Goal: Information Seeking & Learning: Check status

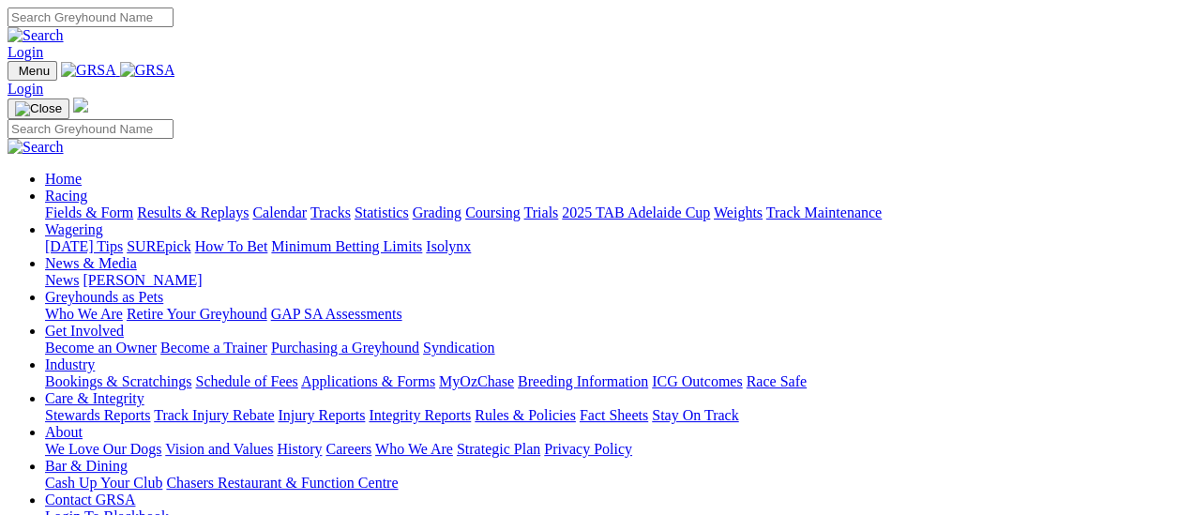
click at [197, 205] on link "Results & Replays" at bounding box center [193, 213] width 112 height 16
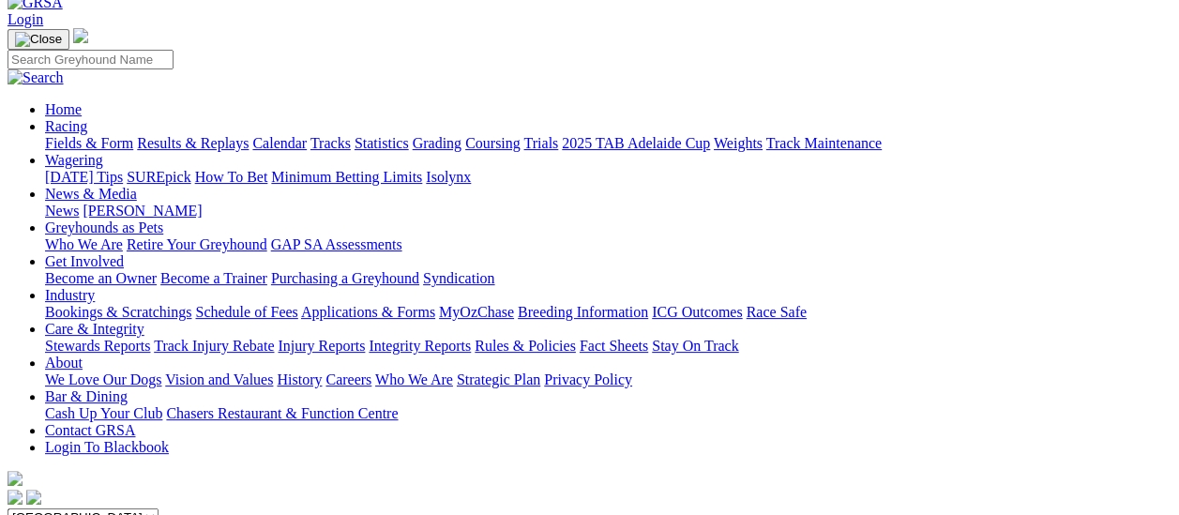
scroll to position [94, 0]
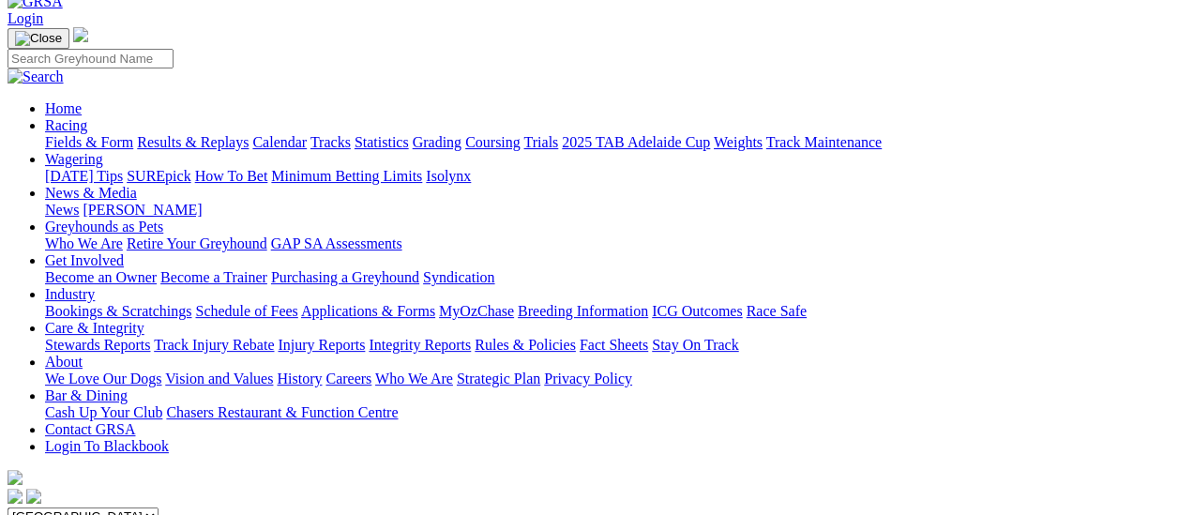
scroll to position [94, 0]
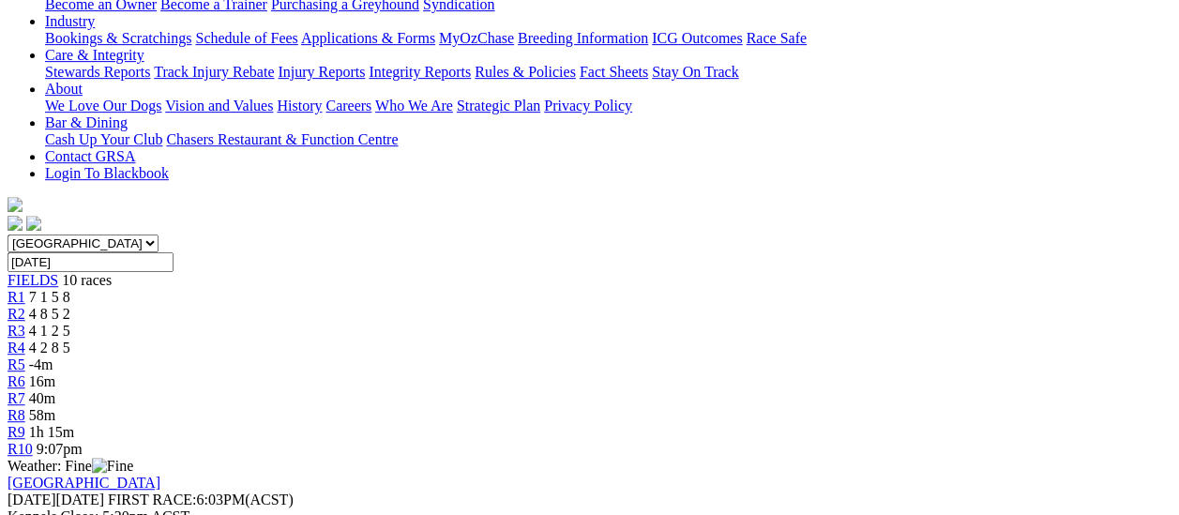
scroll to position [563, 0]
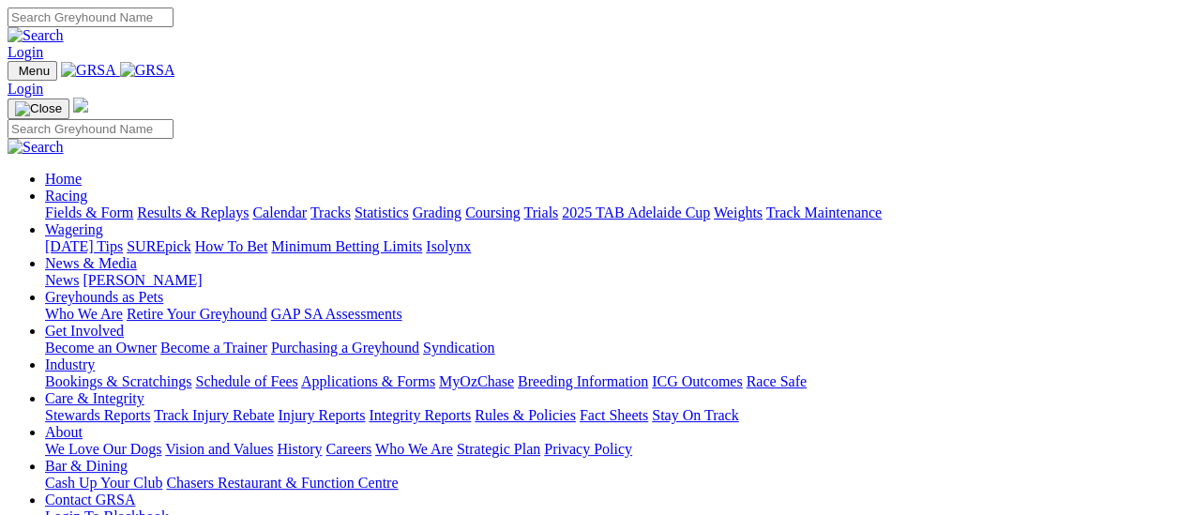
click at [216, 205] on link "Results & Replays" at bounding box center [193, 213] width 112 height 16
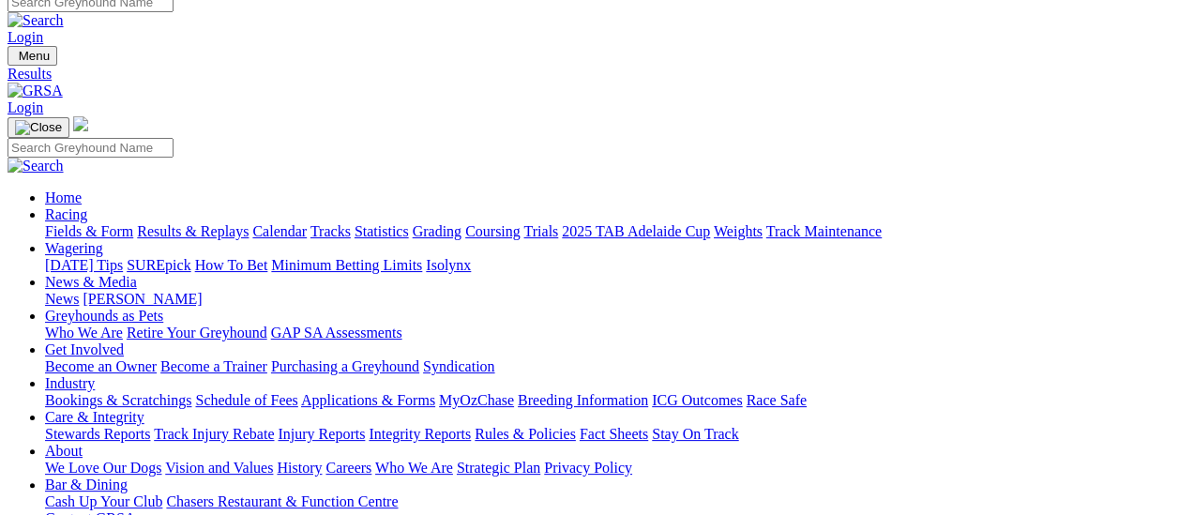
scroll to position [188, 0]
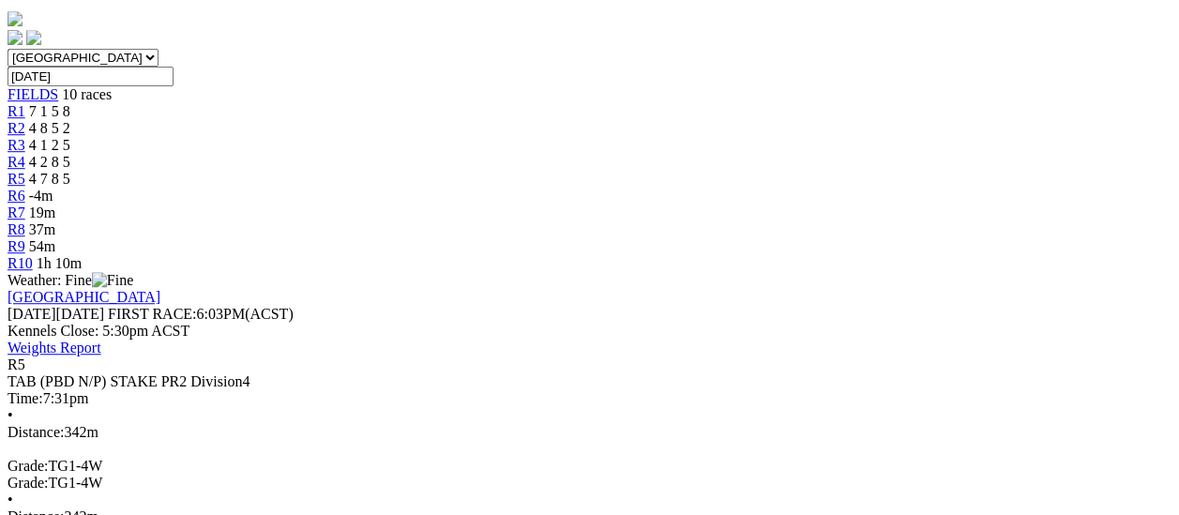
scroll to position [188, 0]
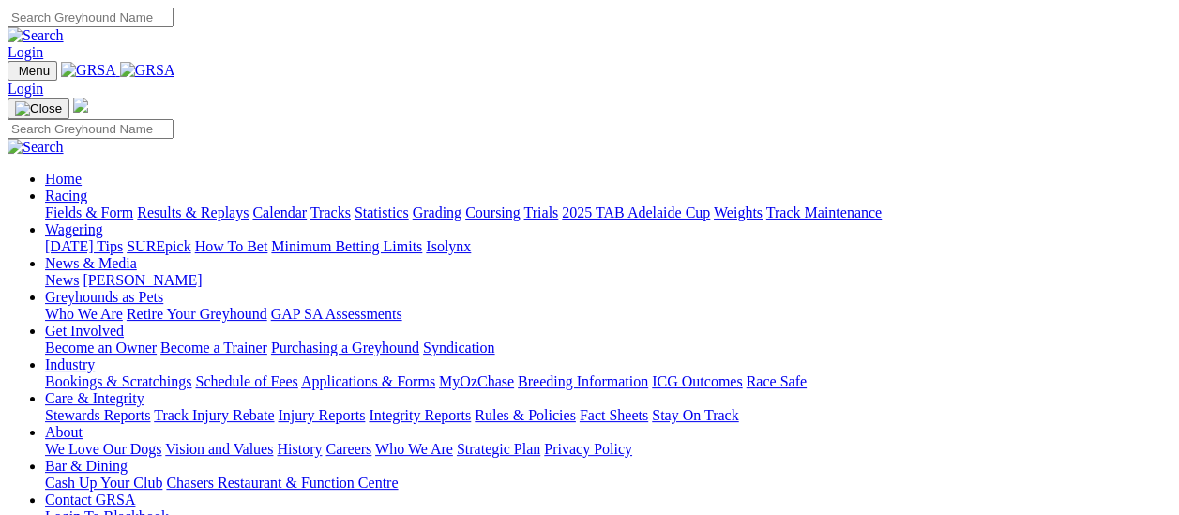
click at [203, 205] on link "Results & Replays" at bounding box center [193, 213] width 112 height 16
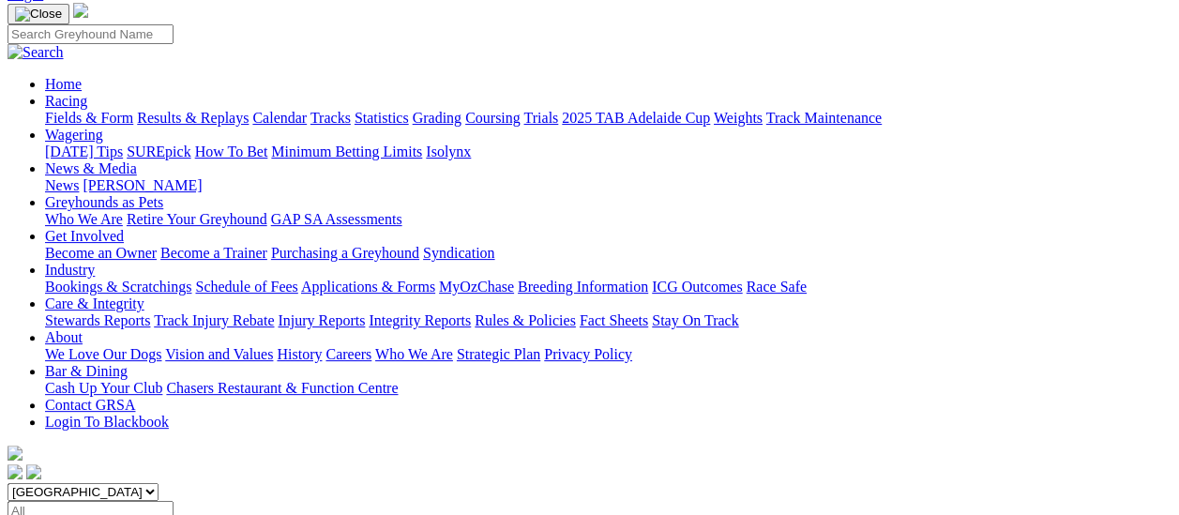
scroll to position [188, 0]
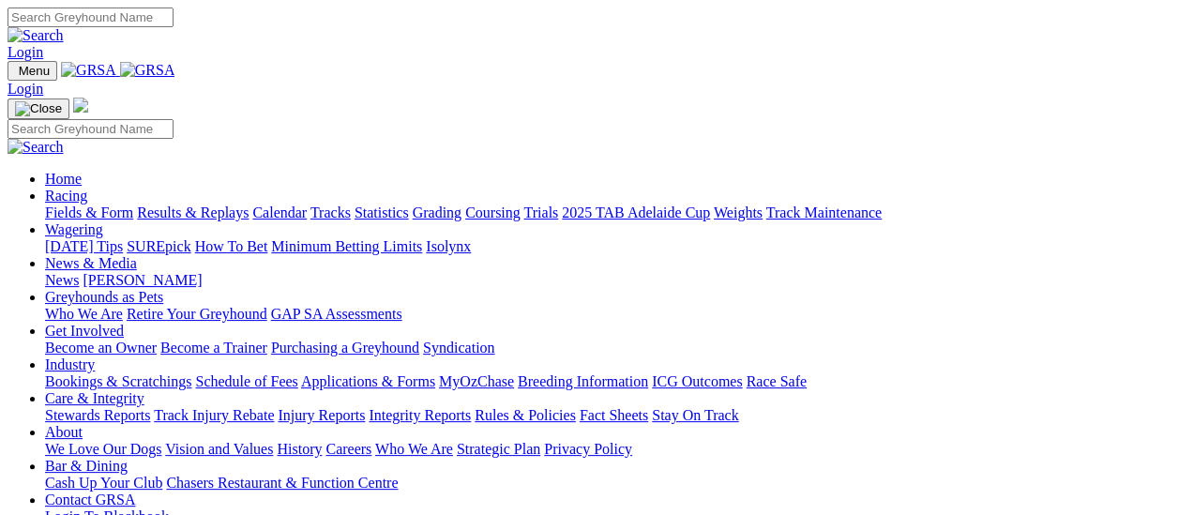
click at [218, 205] on link "Results & Replays" at bounding box center [193, 213] width 112 height 16
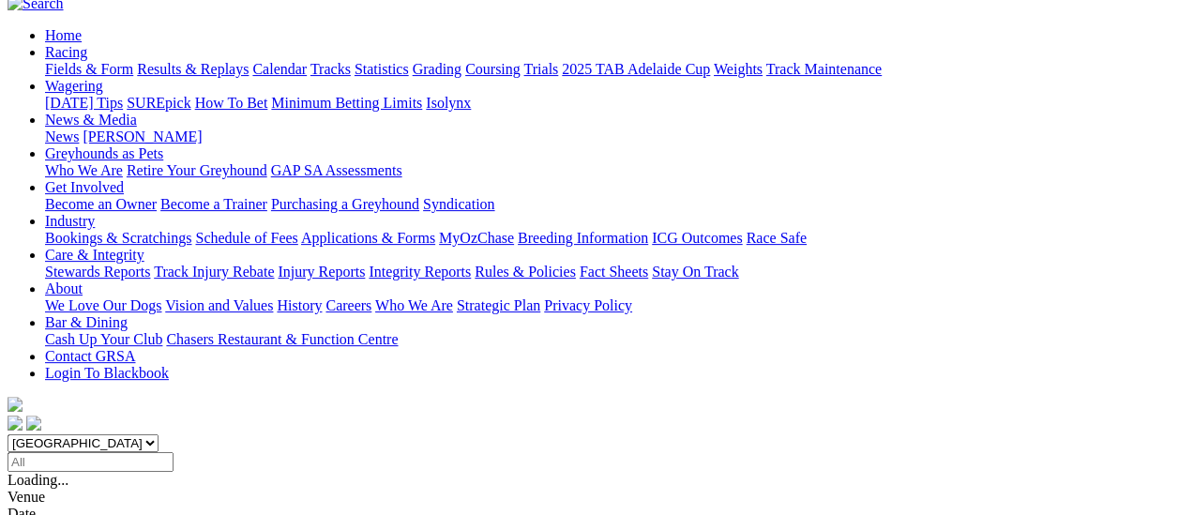
scroll to position [188, 0]
